Goal: Information Seeking & Learning: Understand process/instructions

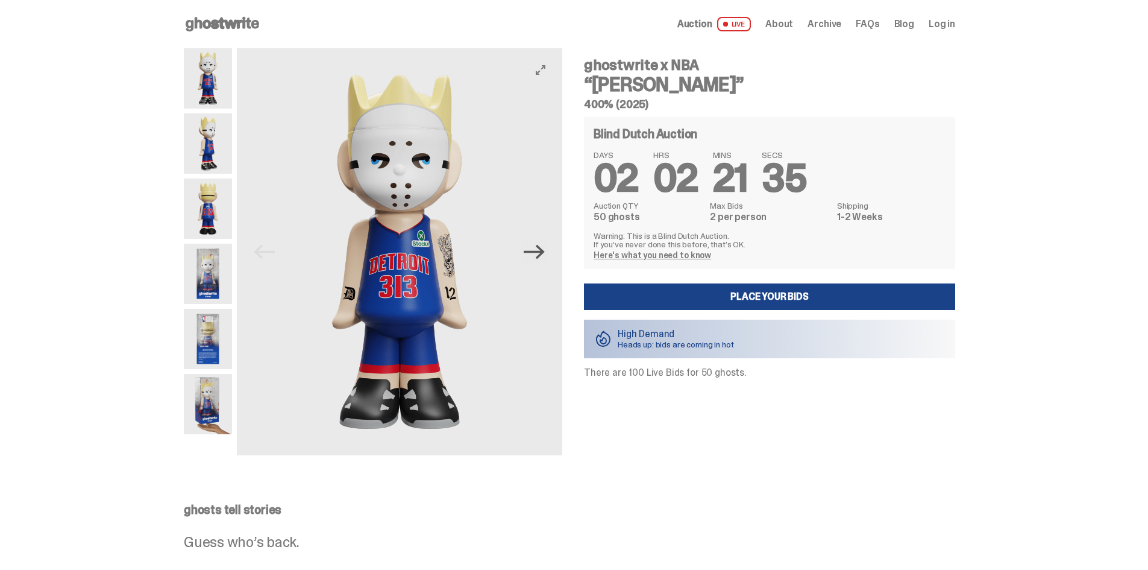
click at [544, 252] on icon "Next" at bounding box center [534, 252] width 21 height 14
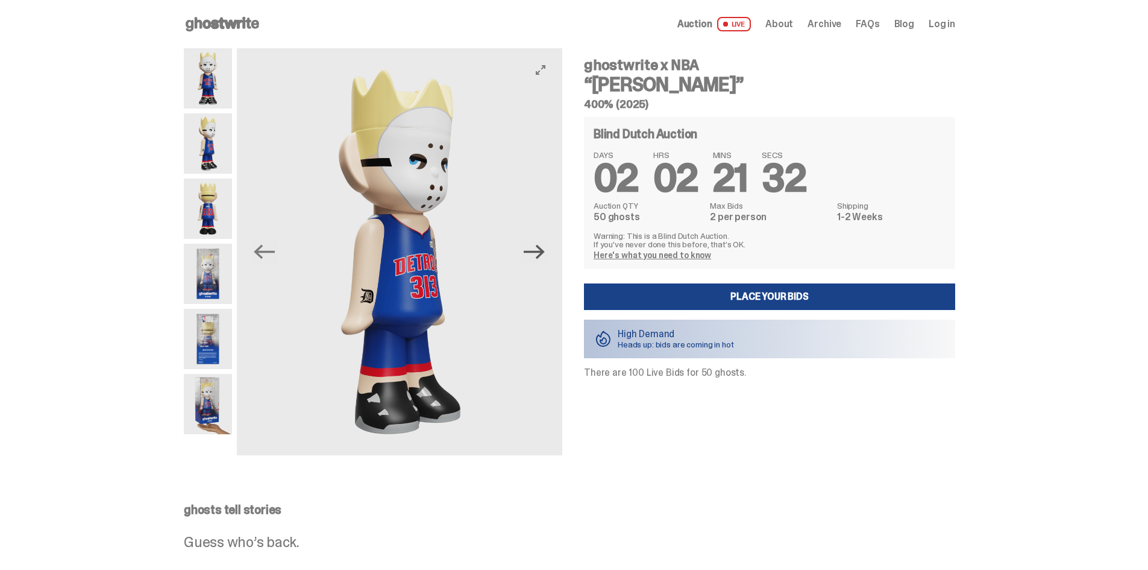
click at [532, 252] on icon "Next" at bounding box center [534, 252] width 21 height 14
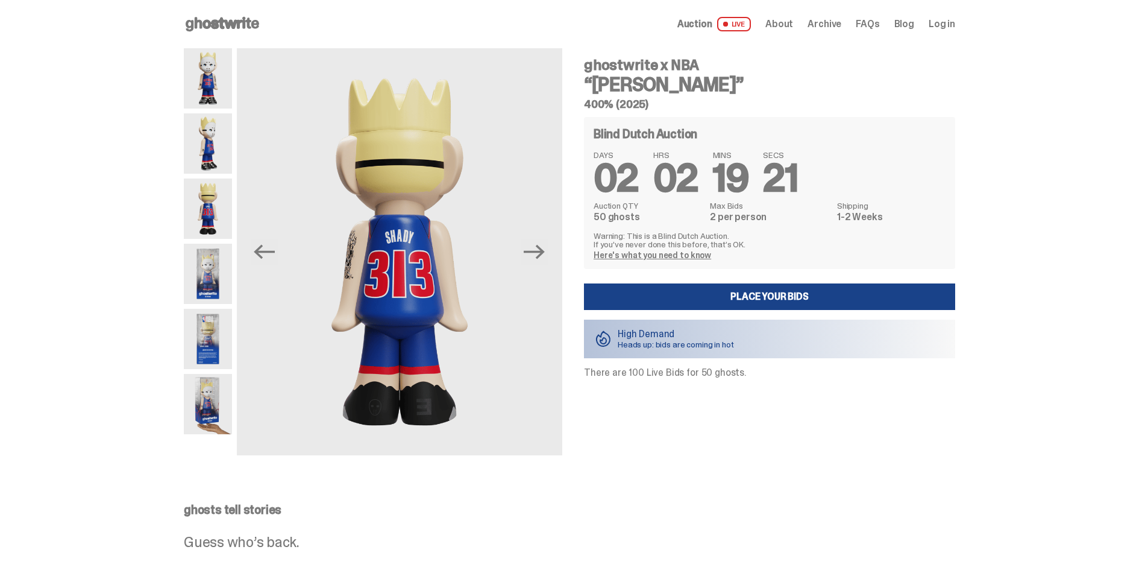
drag, startPoint x: 772, startPoint y: 375, endPoint x: 691, endPoint y: 383, distance: 81.2
click at [691, 383] on div "ghostwrite x NBA “[PERSON_NAME]” 400% (2025) Blind Dutch Auction DAYS 02 HRS 02…" at bounding box center [763, 251] width 386 height 407
click at [668, 369] on p "There are 100 Live Bids for 50 ghosts." at bounding box center [769, 373] width 371 height 10
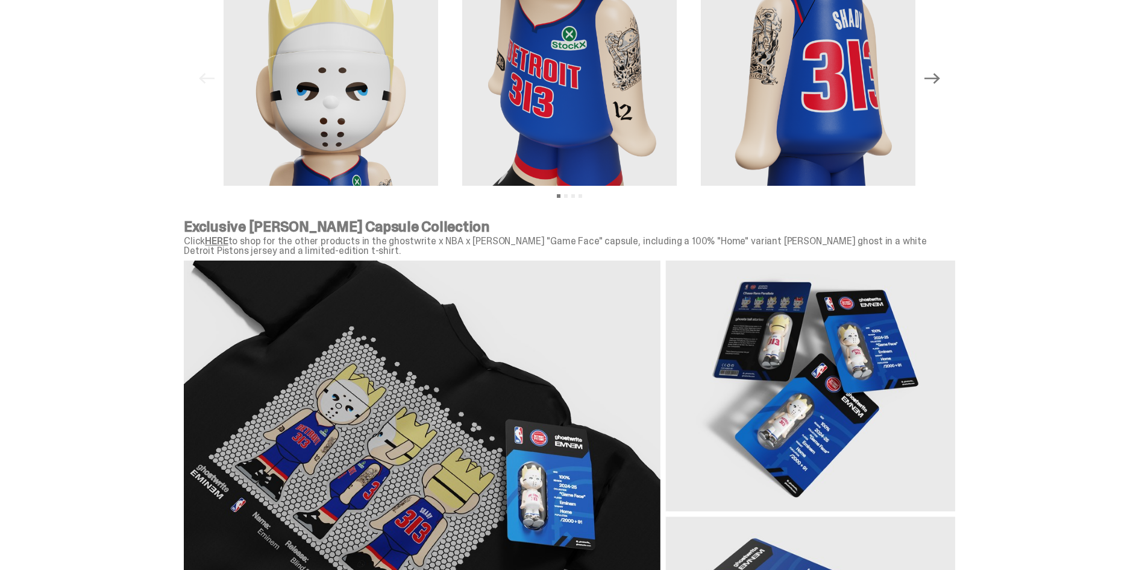
scroll to position [1085, 0]
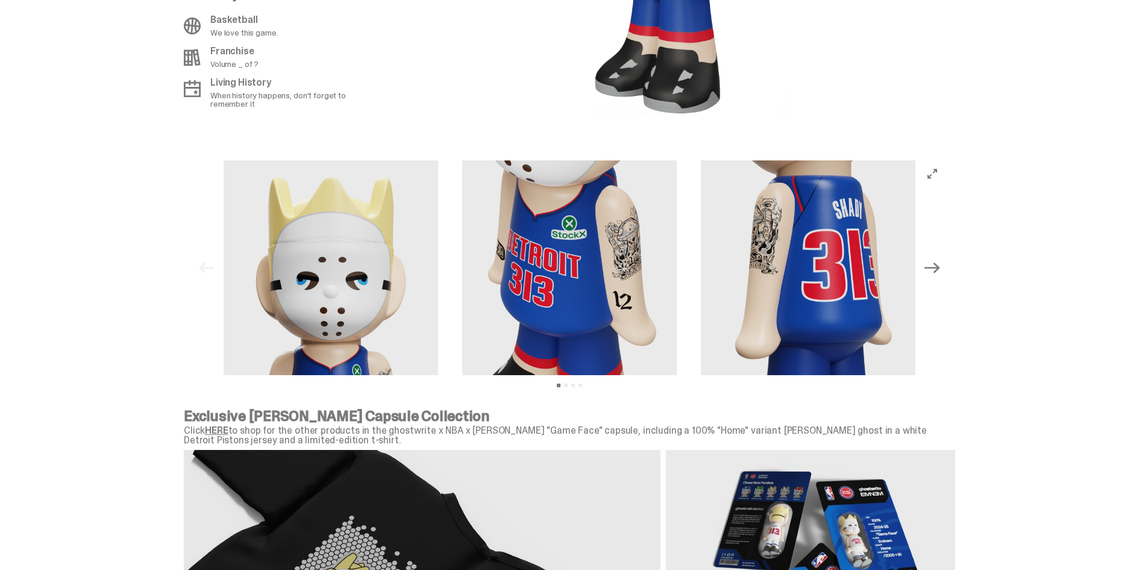
click at [940, 269] on icon "Next" at bounding box center [933, 267] width 16 height 11
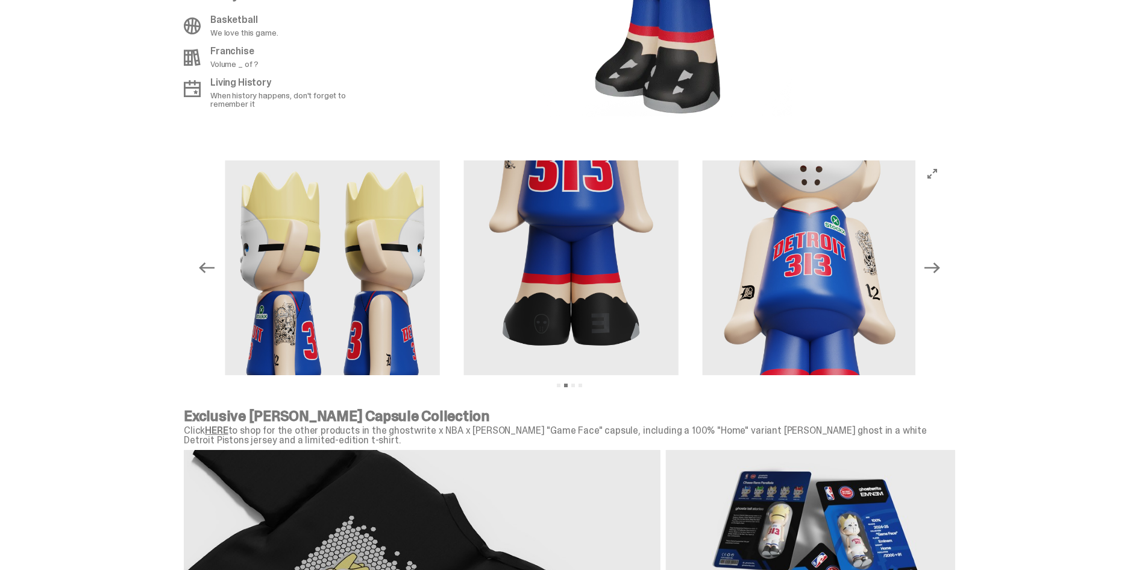
click at [940, 269] on icon "Next" at bounding box center [933, 268] width 16 height 16
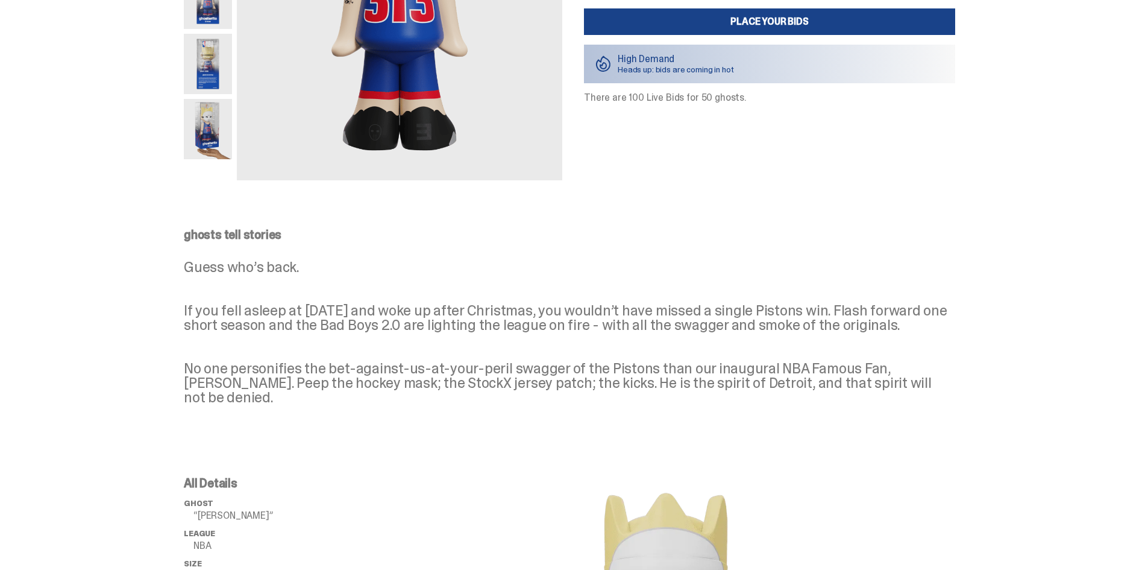
scroll to position [121, 0]
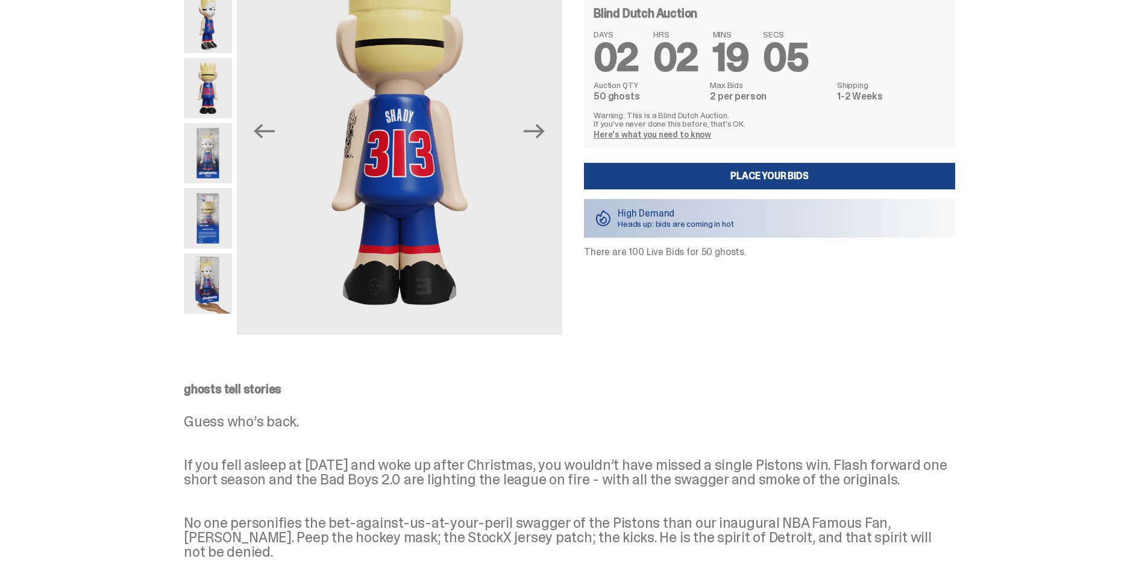
click at [693, 218] on p "High Demand" at bounding box center [676, 214] width 116 height 10
click at [606, 241] on div "Blind Dutch Auction DAYS 02 HRS 02 MINS 19 SECS 04 Auction QTY 50 ghosts Max Bi…" at bounding box center [769, 126] width 371 height 260
click at [594, 254] on p "There are 100 Live Bids for 50 ghosts." at bounding box center [769, 252] width 371 height 10
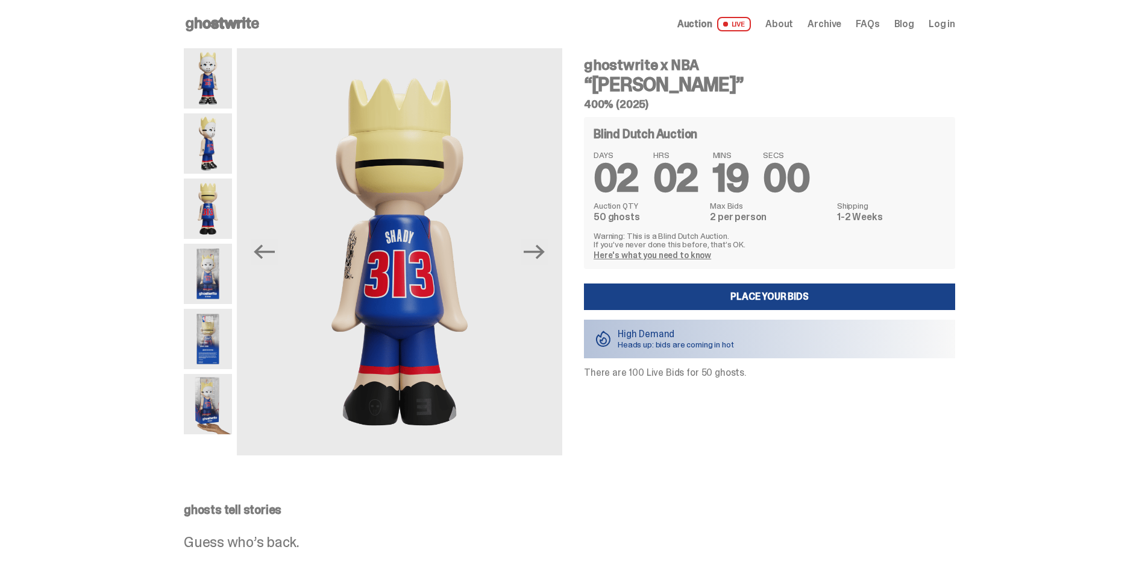
drag, startPoint x: 692, startPoint y: 257, endPoint x: 782, endPoint y: 244, distance: 91.3
click at [782, 244] on div "Warning: This is a Blind Dutch Auction. If you’ve never done this before, that’…" at bounding box center [770, 245] width 352 height 28
click at [781, 240] on p "Warning: This is a Blind Dutch Auction. If you’ve never done this before, that’…" at bounding box center [770, 239] width 352 height 17
click at [678, 255] on link "Here's what you need to know" at bounding box center [653, 255] width 118 height 11
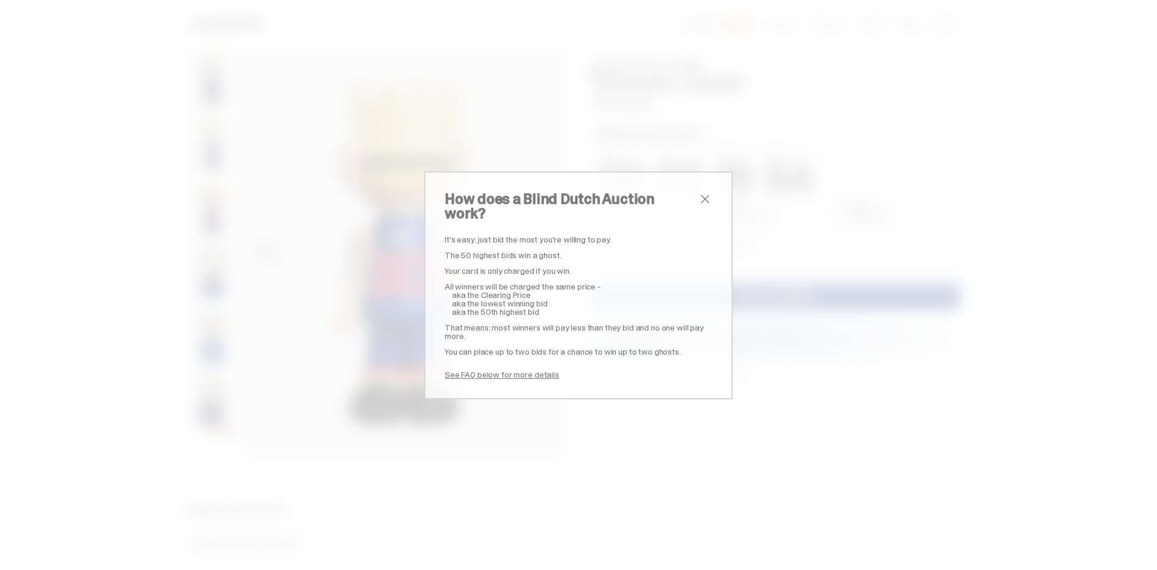
drag, startPoint x: 458, startPoint y: 228, endPoint x: 560, endPoint y: 239, distance: 102.4
click at [560, 239] on div "It's easy: just bid the most you're willing to pay. The 50 highest bids win a g…" at bounding box center [579, 306] width 268 height 143
click at [564, 251] on p "The 50 highest bids win a ghost." at bounding box center [579, 255] width 268 height 8
drag, startPoint x: 494, startPoint y: 251, endPoint x: 465, endPoint y: 250, distance: 29.6
click at [465, 251] on p "The 50 highest bids win a ghost." at bounding box center [579, 255] width 268 height 8
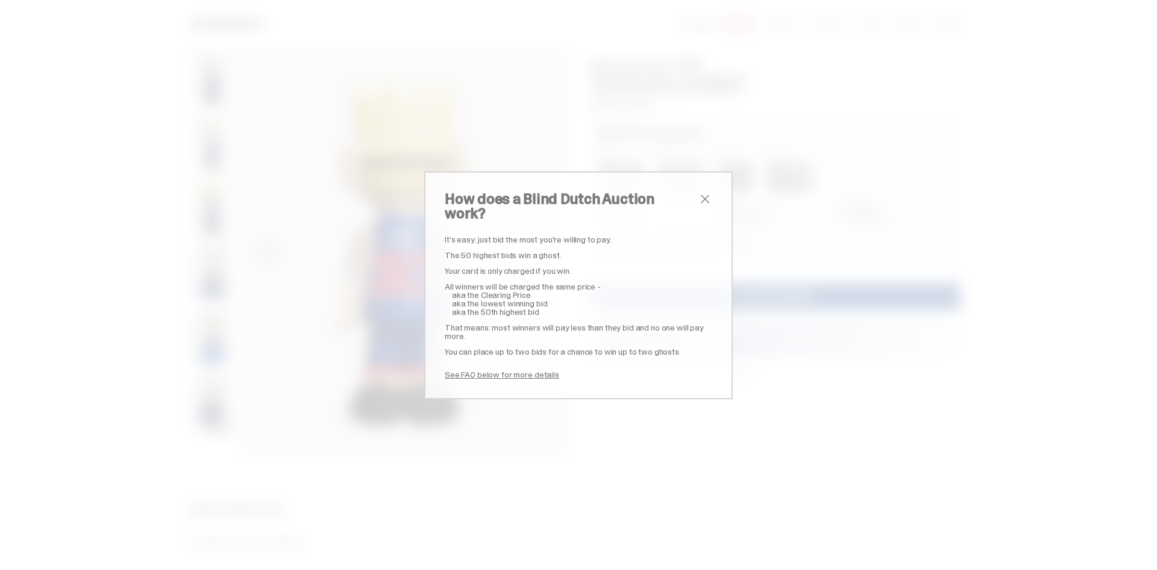
click at [436, 274] on div "How does a Blind Dutch Auction work? It's easy: just bid the most you're willin…" at bounding box center [578, 285] width 309 height 228
drag, startPoint x: 445, startPoint y: 261, endPoint x: 593, endPoint y: 254, distance: 147.8
click at [593, 254] on div "It's easy: just bid the most you're willing to pay. The 50 highest bids win a g…" at bounding box center [579, 306] width 268 height 143
drag, startPoint x: 544, startPoint y: 307, endPoint x: 443, endPoint y: 307, distance: 100.7
click at [445, 307] on div "It's easy: just bid the most you're willing to pay. The 50 highest bids win a g…" at bounding box center [579, 306] width 268 height 143
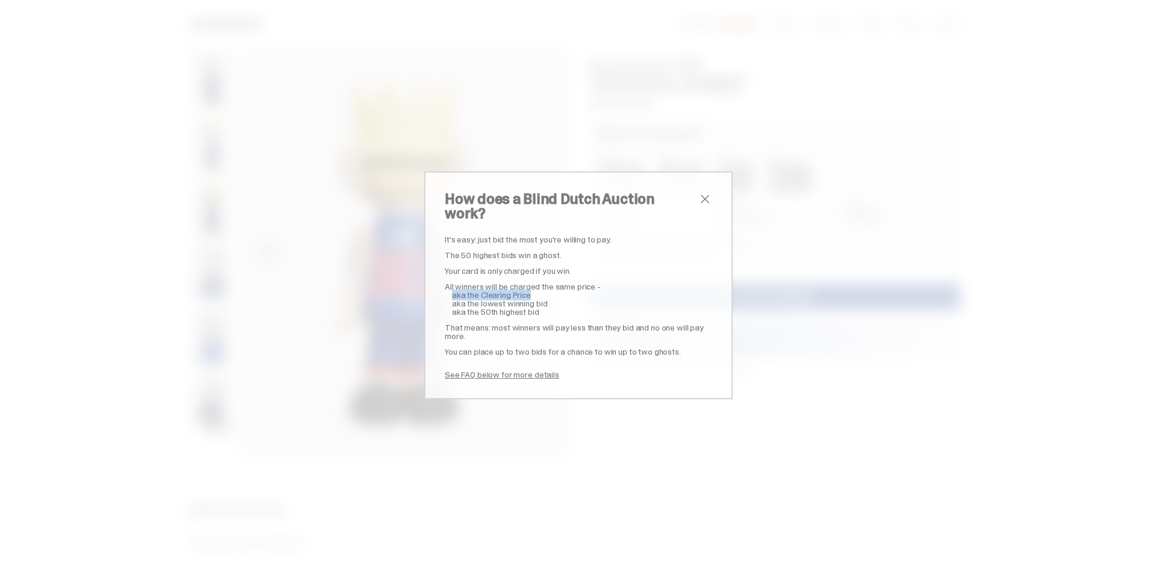
drag, startPoint x: 436, startPoint y: 286, endPoint x: 543, endPoint y: 284, distance: 107.3
click at [543, 284] on div "How does a Blind Dutch Auction work? It's easy: just bid the most you're willin…" at bounding box center [578, 285] width 309 height 228
drag, startPoint x: 555, startPoint y: 300, endPoint x: 542, endPoint y: 312, distance: 17.9
click at [542, 312] on div "It's easy: just bid the most you're willing to pay. The 50 highest bids win a g…" at bounding box center [579, 306] width 268 height 143
drag, startPoint x: 563, startPoint y: 294, endPoint x: 435, endPoint y: 294, distance: 128.4
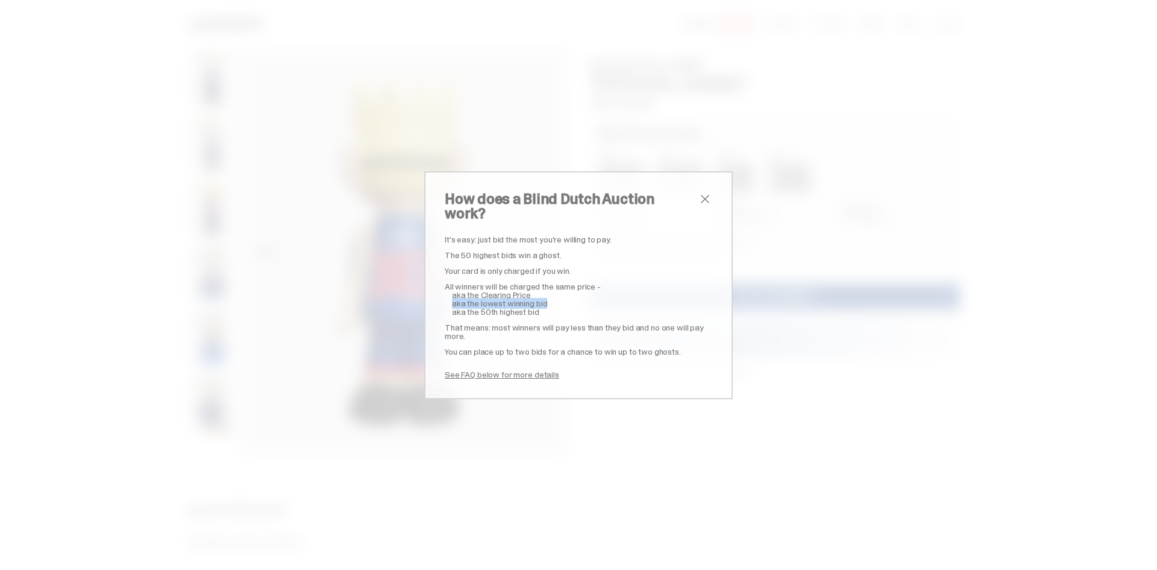
click at [435, 294] on div "How does a Blind Dutch Auction work? It's easy: just bid the most you're willin…" at bounding box center [578, 285] width 309 height 228
click at [643, 333] on div "It's easy: just bid the most you're willing to pay. The 50 highest bids win a g…" at bounding box center [579, 306] width 268 height 143
click at [704, 206] on span "close" at bounding box center [705, 199] width 14 height 14
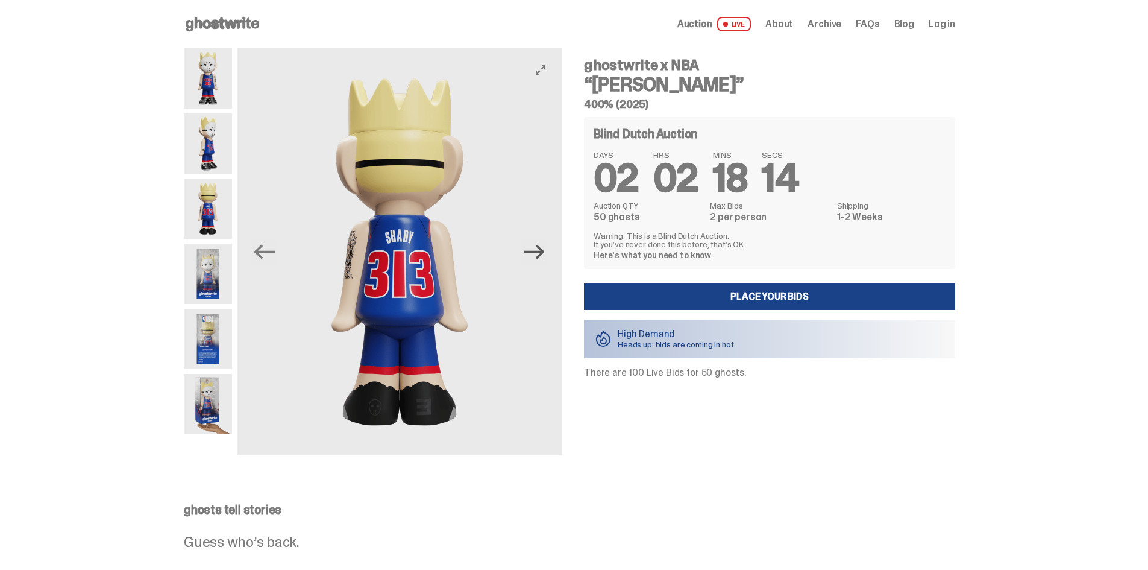
click at [545, 261] on icon "Next" at bounding box center [534, 251] width 21 height 21
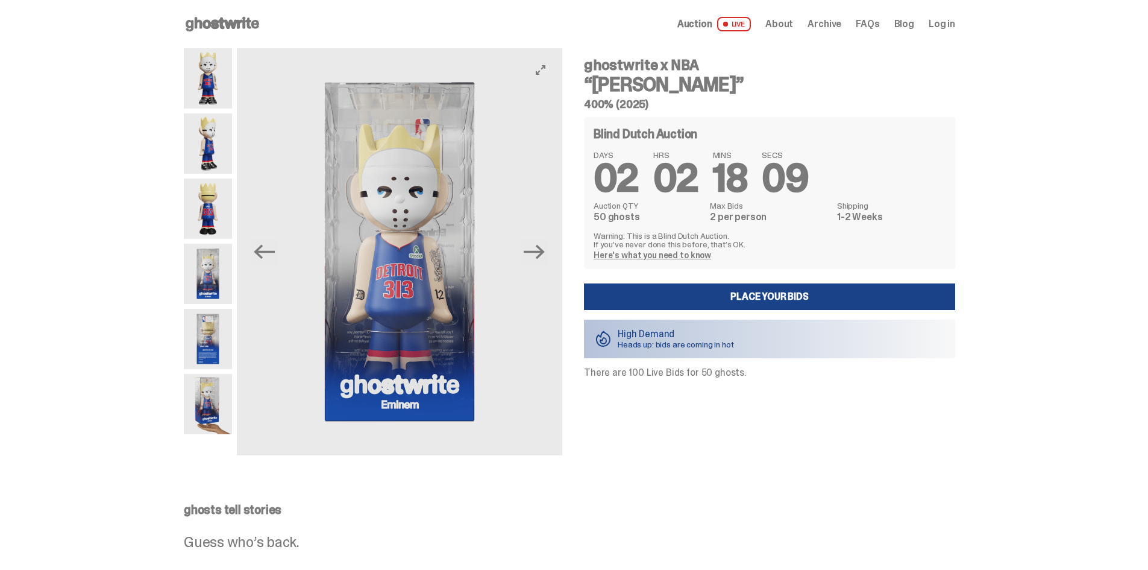
click at [538, 263] on button "Next" at bounding box center [534, 252] width 27 height 27
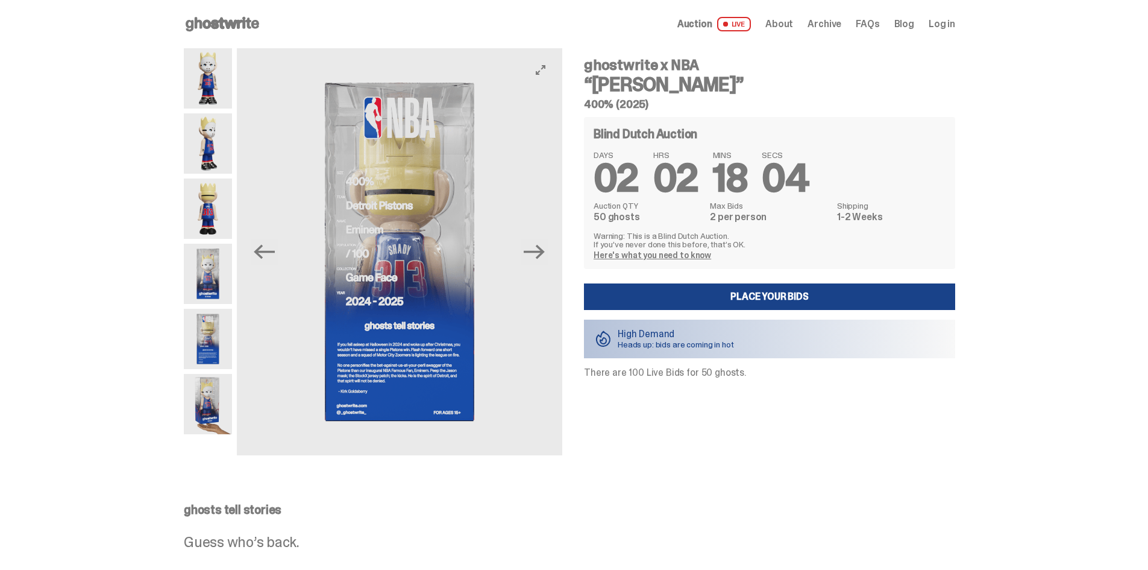
click at [538, 263] on button "Next" at bounding box center [534, 252] width 27 height 27
